Goal: Transaction & Acquisition: Book appointment/travel/reservation

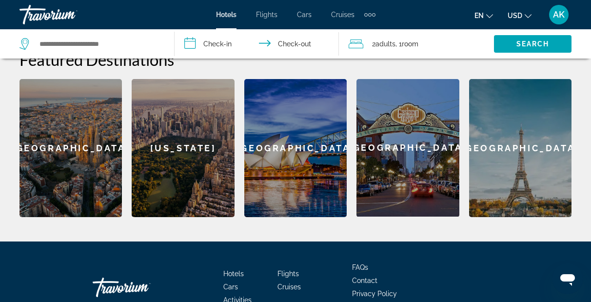
scroll to position [408, 0]
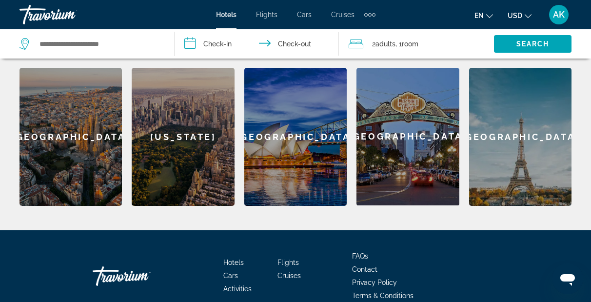
click at [64, 127] on div "[GEOGRAPHIC_DATA]" at bounding box center [71, 137] width 102 height 138
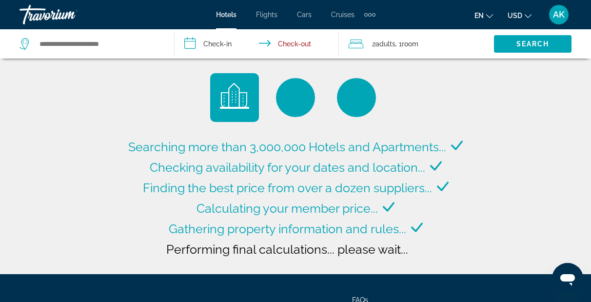
type input "**********"
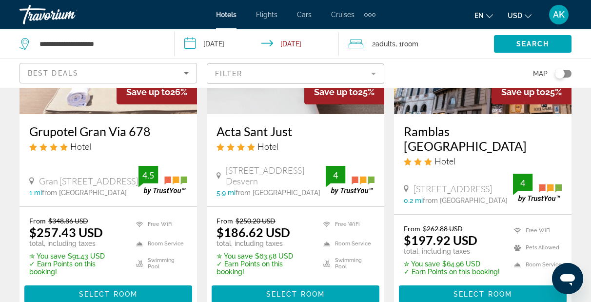
scroll to position [623, 0]
